Goal: Find specific page/section: Find specific page/section

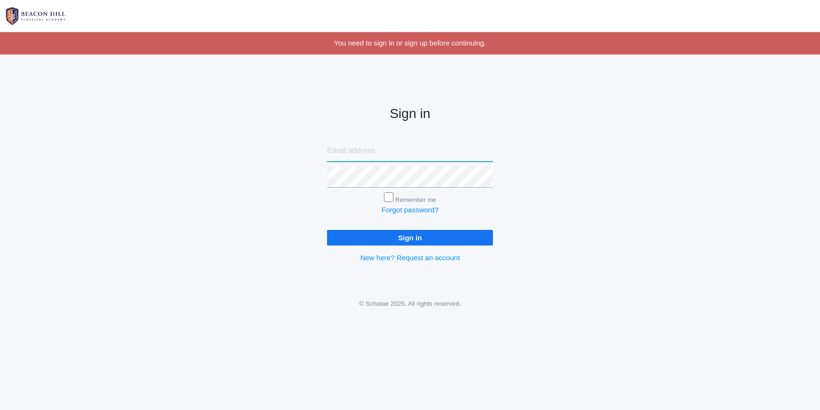
type input "[PERSON_NAME][EMAIL_ADDRESS][DOMAIN_NAME]"
click at [425, 237] on input "Sign in" at bounding box center [410, 238] width 166 height 16
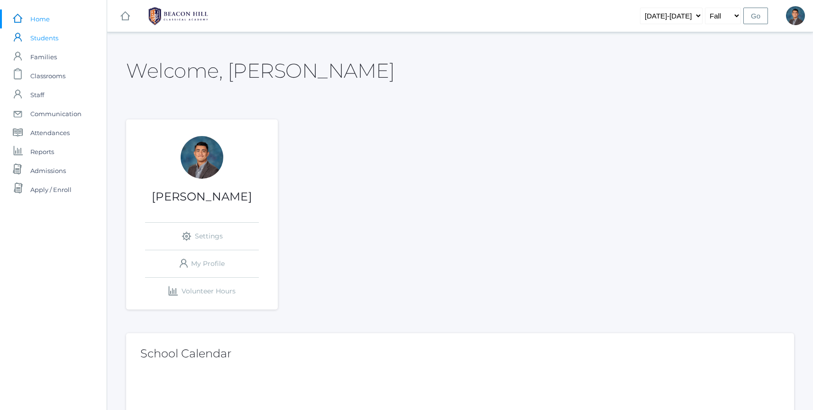
click at [56, 42] on span "Students" at bounding box center [44, 37] width 28 height 19
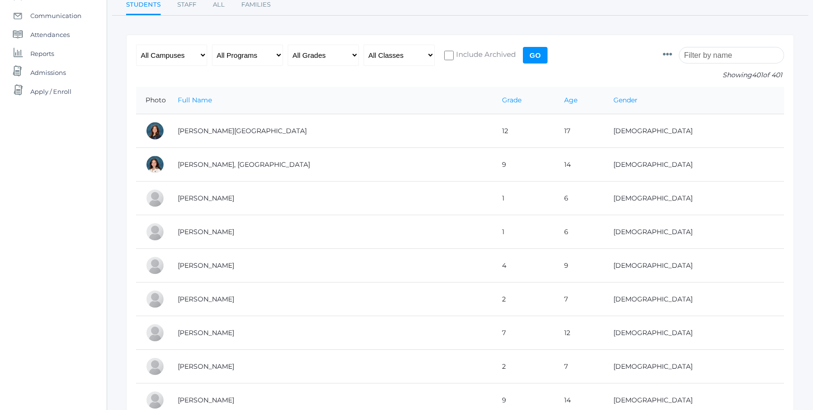
scroll to position [104, 0]
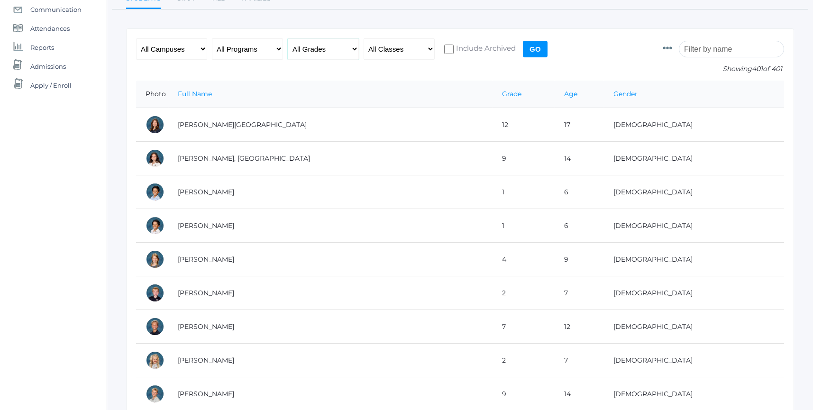
click at [341, 53] on select "All Grades Grammar - Kindergarten - 1st Grade - 2nd Grade - 3rd Grade - 4th Gra…" at bounding box center [323, 48] width 71 height 21
select select "8"
click at [550, 39] on form "Photo Id Full Name Preferred Name First Name Middle Name Last Name Grade Age Ge…" at bounding box center [460, 59] width 648 height 42
click at [543, 44] on input "Go" at bounding box center [535, 49] width 25 height 17
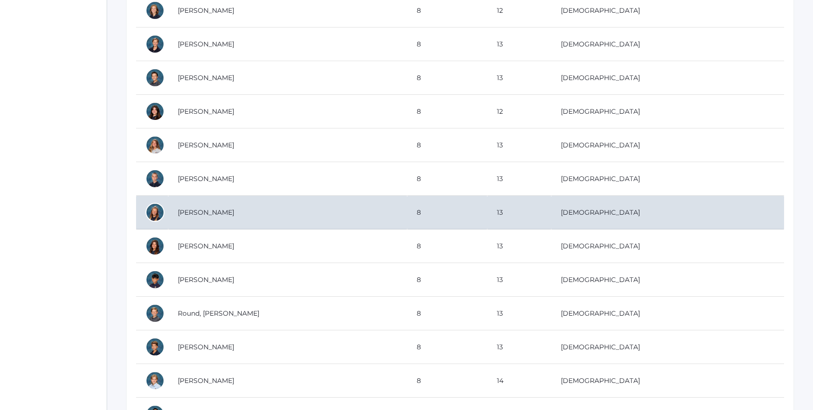
scroll to position [553, 0]
